Goal: Task Accomplishment & Management: Manage account settings

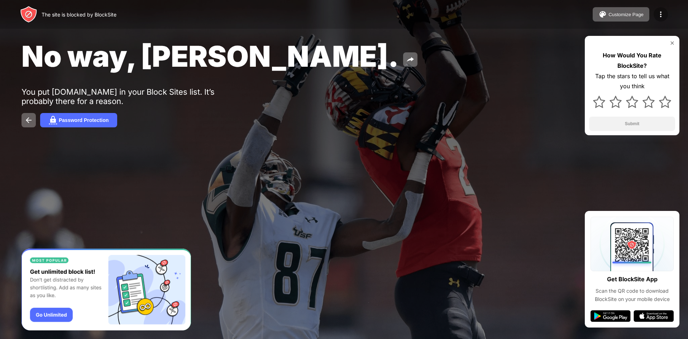
click at [662, 11] on img at bounding box center [661, 14] width 9 height 9
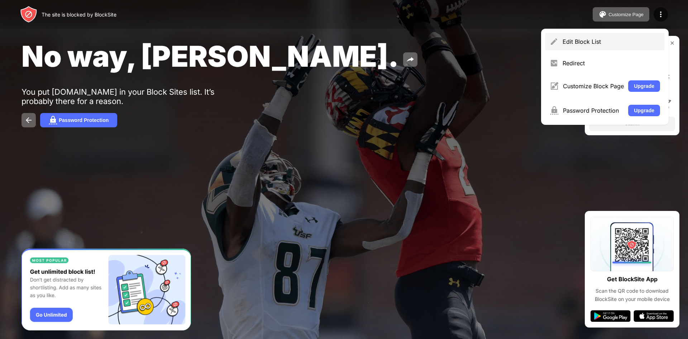
click at [591, 38] on div "Edit Block List" at bounding box center [605, 41] width 119 height 17
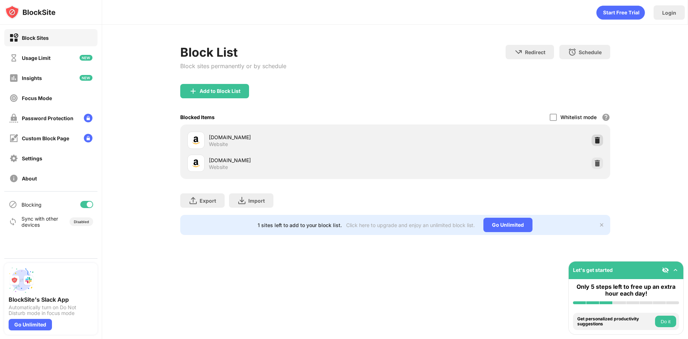
click at [598, 141] on img at bounding box center [597, 140] width 7 height 7
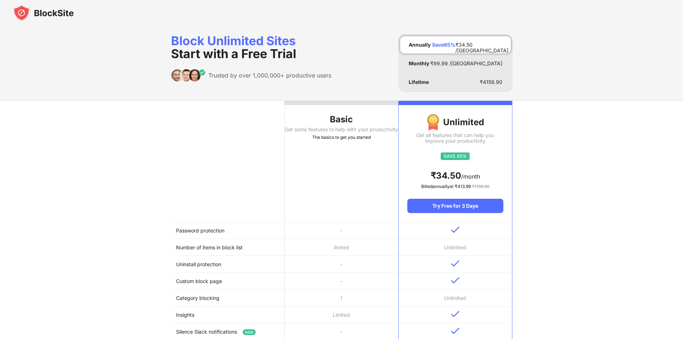
click at [57, 6] on img at bounding box center [43, 12] width 61 height 17
